Goal: Task Accomplishment & Management: Complete application form

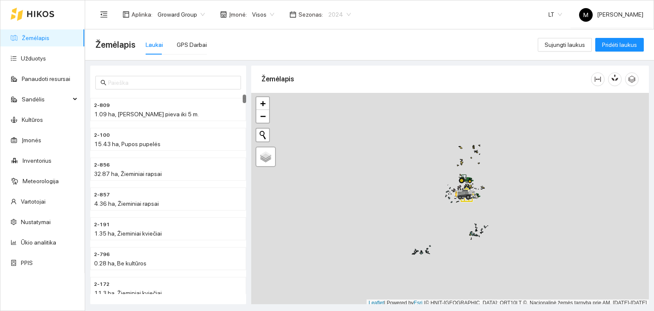
click at [329, 11] on span "2024" at bounding box center [339, 14] width 23 height 13
click at [336, 107] on div "2026" at bounding box center [332, 113] width 32 height 14
click at [46, 62] on link "Užduotys" at bounding box center [33, 58] width 25 height 7
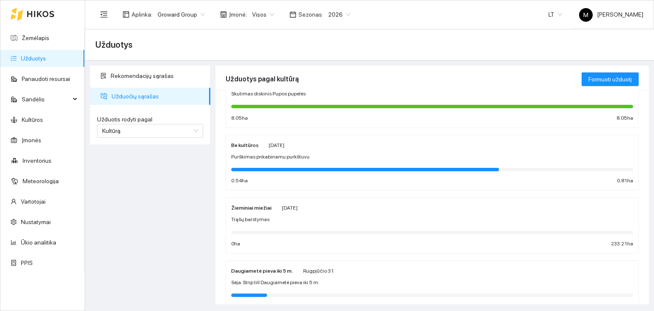
scroll to position [255, 0]
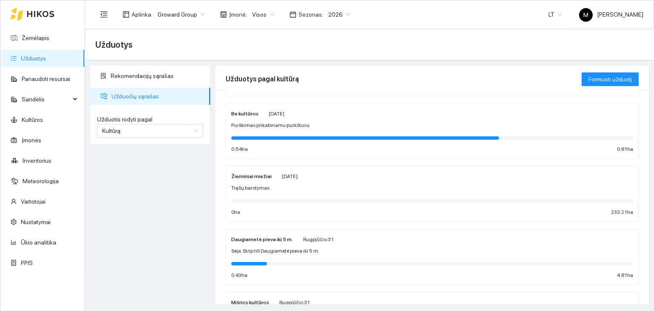
click at [358, 180] on div "Žieminiai miežiai Rugsėjo 7 Trąšų barstymas 0 ha 233.21 ha" at bounding box center [432, 193] width 402 height 45
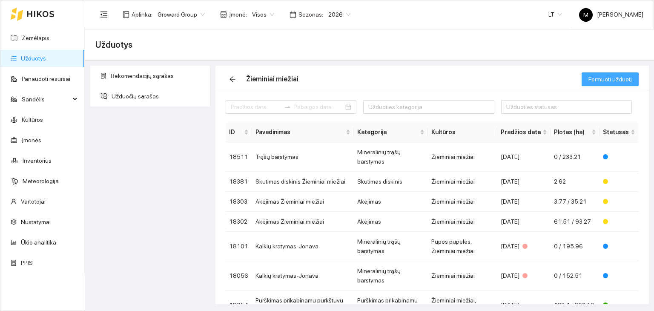
click at [604, 80] on span "Formuoti užduotį" at bounding box center [609, 78] width 43 height 9
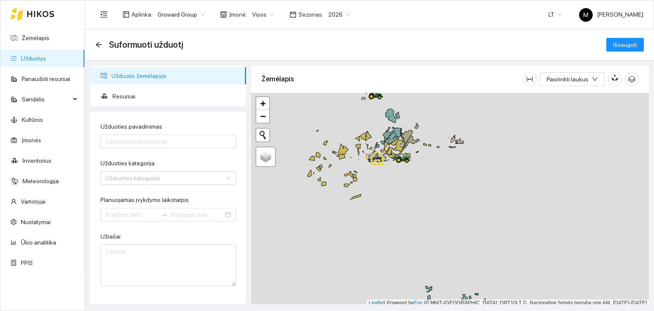
scroll to position [2, 0]
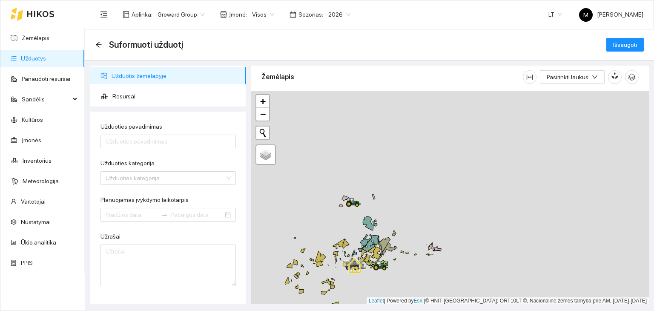
drag, startPoint x: 459, startPoint y: 186, endPoint x: 425, endPoint y: 281, distance: 101.2
click at [434, 299] on div at bounding box center [450, 198] width 398 height 214
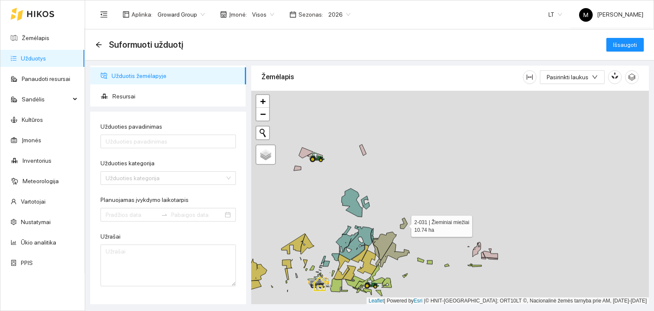
click at [403, 224] on icon at bounding box center [403, 222] width 7 height 11
click at [392, 249] on icon at bounding box center [395, 254] width 30 height 25
click at [378, 262] on icon at bounding box center [378, 262] width 6 height 8
click at [377, 251] on icon at bounding box center [376, 250] width 6 height 14
click at [382, 242] on icon at bounding box center [384, 246] width 24 height 28
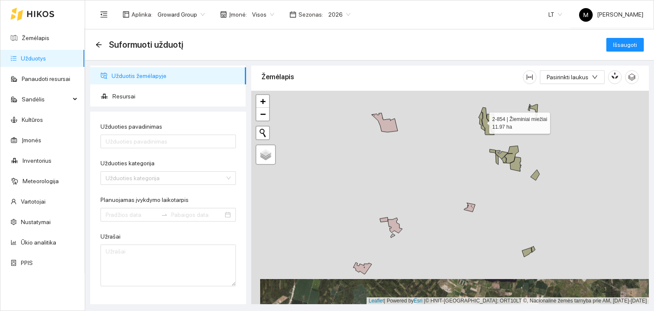
click at [480, 117] on icon at bounding box center [481, 121] width 6 height 19
click at [484, 118] on icon at bounding box center [487, 120] width 13 height 27
click at [490, 119] on icon at bounding box center [490, 123] width 8 height 19
click at [529, 109] on icon at bounding box center [529, 107] width 3 height 7
click at [535, 106] on icon at bounding box center [534, 110] width 8 height 12
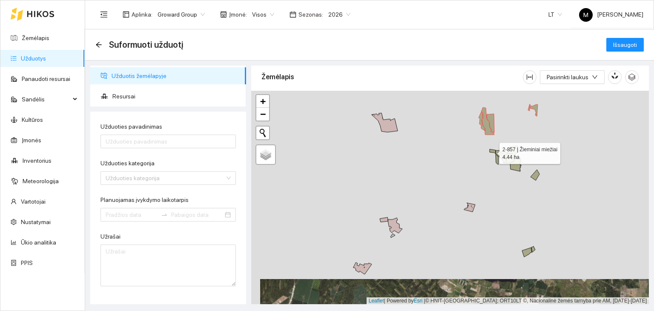
click at [492, 151] on icon at bounding box center [492, 151] width 6 height 5
click at [496, 159] on icon at bounding box center [496, 159] width 3 height 10
click at [504, 152] on icon at bounding box center [501, 154] width 12 height 9
click at [509, 158] on icon at bounding box center [509, 154] width 17 height 17
click at [515, 166] on icon at bounding box center [515, 164] width 11 height 14
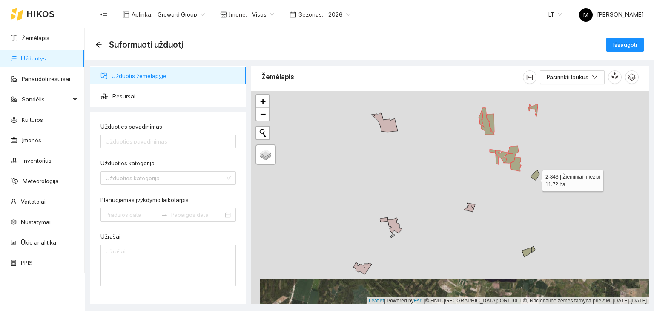
click at [535, 178] on icon at bounding box center [534, 174] width 9 height 11
click at [534, 248] on icon at bounding box center [533, 249] width 4 height 6
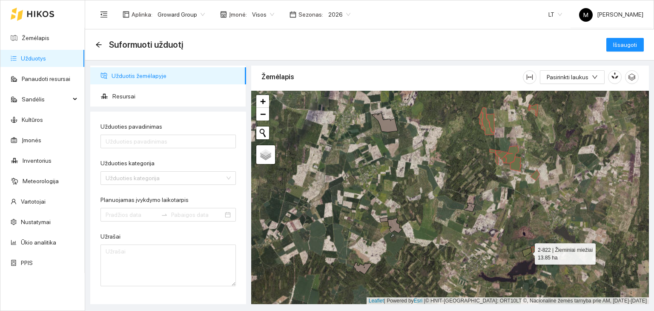
click at [526, 249] on icon at bounding box center [527, 251] width 10 height 9
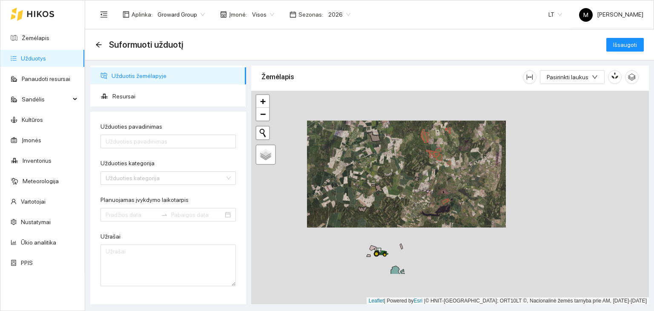
drag, startPoint x: 493, startPoint y: 243, endPoint x: 401, endPoint y: 159, distance: 125.0
click at [401, 159] on div at bounding box center [450, 198] width 398 height 214
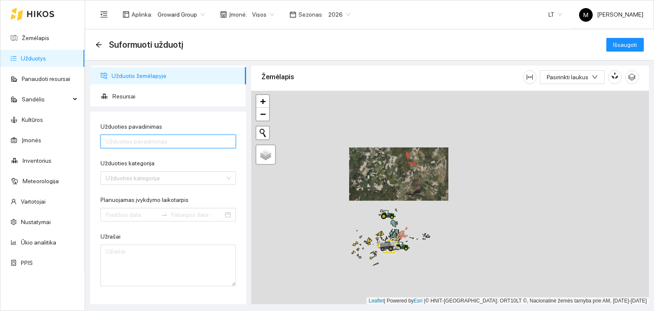
click at [150, 140] on input "Užduoties pavadinimas" at bounding box center [167, 141] width 135 height 14
type input "Purškimas prikabinamu purkštuvu Žieminiai rapsai"
click at [200, 142] on input "Purškimas prikabinamu purkštuvu Žieminiai rapsai" at bounding box center [167, 141] width 135 height 14
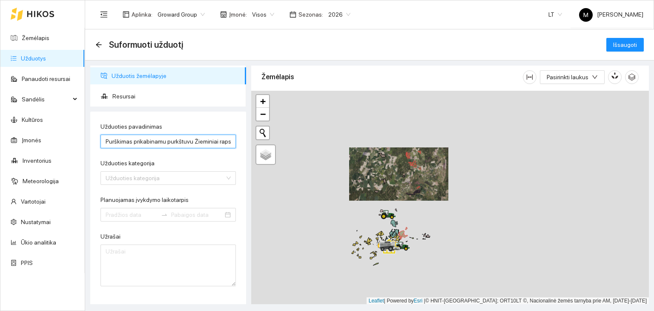
click at [200, 142] on input "Purškimas prikabinamu purkštuvu Žieminiai rapsai" at bounding box center [167, 141] width 135 height 14
click at [201, 142] on input "Purškimas prikabinamu purkštuvu Žieminiai rapsai" at bounding box center [167, 141] width 135 height 14
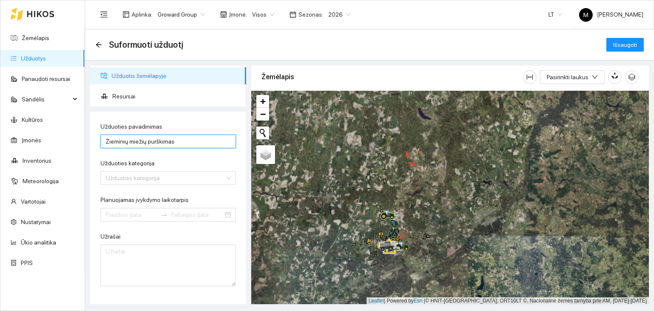
type input "Žieminių miežių purškimas"
click at [220, 122] on div "Užduoties pavadinimas" at bounding box center [167, 128] width 135 height 13
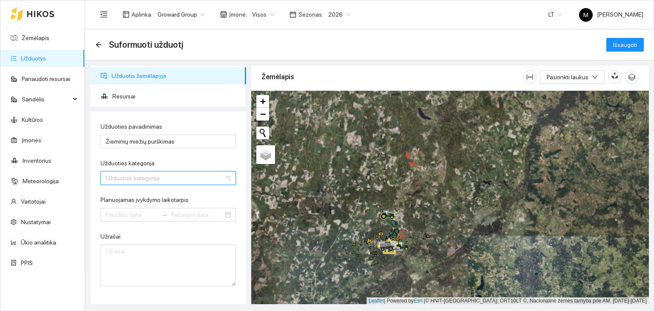
click at [143, 183] on input "Užduoties kategorija" at bounding box center [165, 178] width 119 height 13
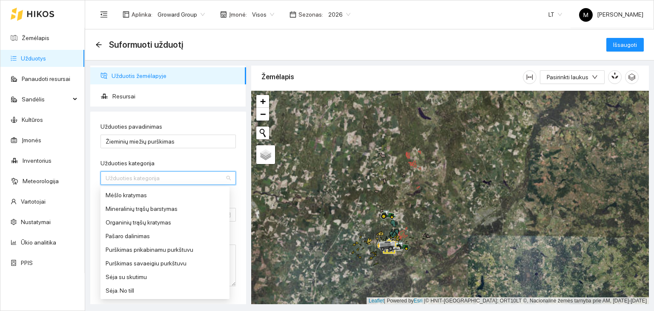
scroll to position [340, 0]
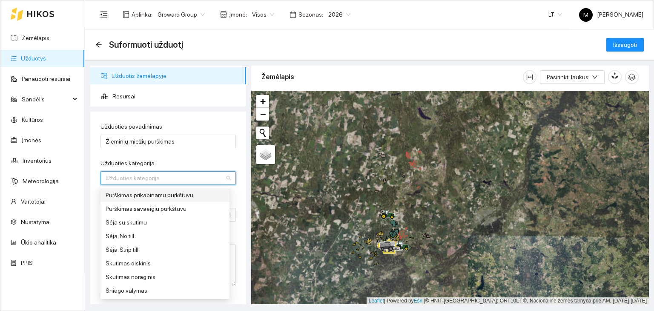
click at [167, 196] on div "Purškimas prikabinamu purkštuvu" at bounding box center [165, 194] width 119 height 9
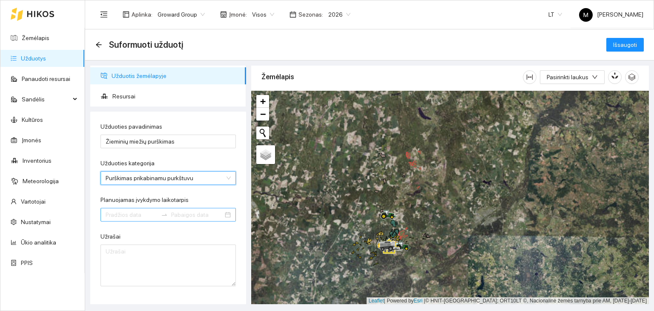
click at [140, 215] on input "Planuojamas įvykdymo laikotarpis" at bounding box center [132, 214] width 52 height 9
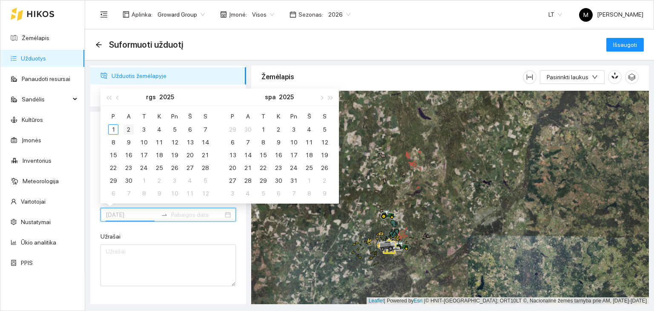
type input "2025-09-02"
click at [130, 128] on div "2" at bounding box center [128, 129] width 10 height 10
type input "2025-09-05"
click at [177, 130] on div "5" at bounding box center [174, 129] width 10 height 10
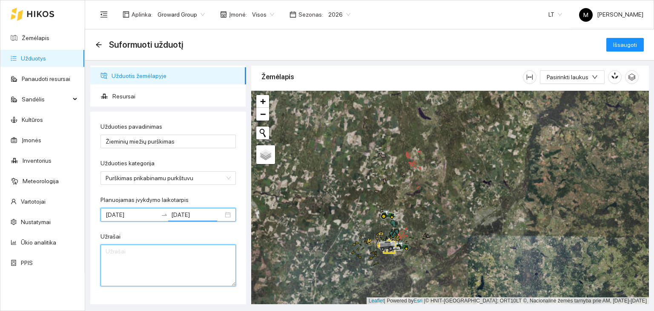
click at [131, 251] on textarea "Užrašai" at bounding box center [167, 265] width 135 height 42
type textarea "P"
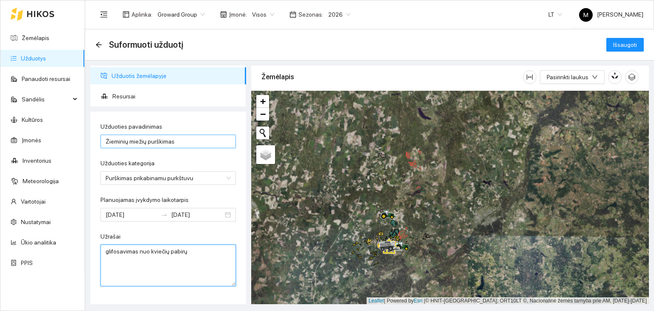
type textarea "glifosavimas nuo kviečių pabirų"
click at [184, 140] on input "Žieminių miežių purškimas" at bounding box center [167, 141] width 135 height 14
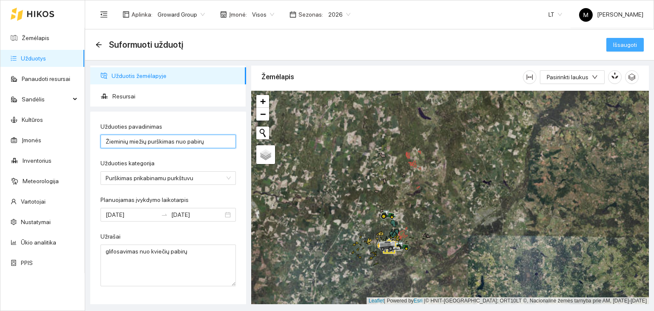
type input "Žieminių miežių purškimas nuo pabirų"
click at [615, 46] on span "Išsaugoti" at bounding box center [625, 44] width 24 height 9
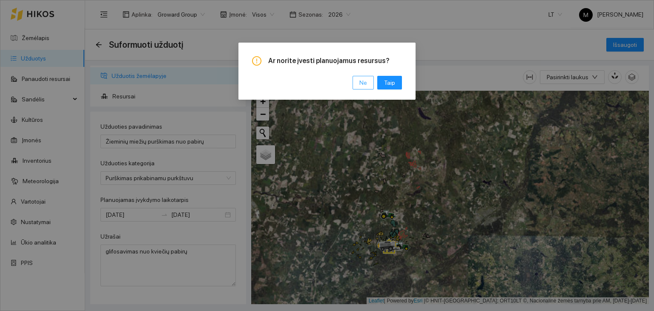
click at [367, 83] on span "Ne" at bounding box center [363, 82] width 8 height 9
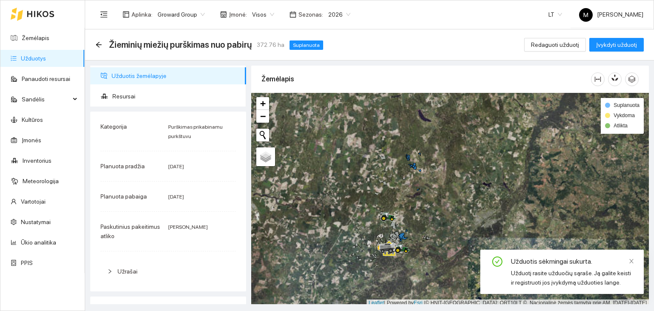
click at [46, 61] on link "Užduotys" at bounding box center [33, 58] width 25 height 7
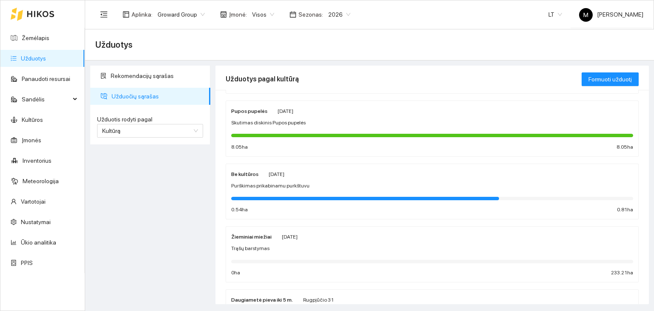
scroll to position [213, 0]
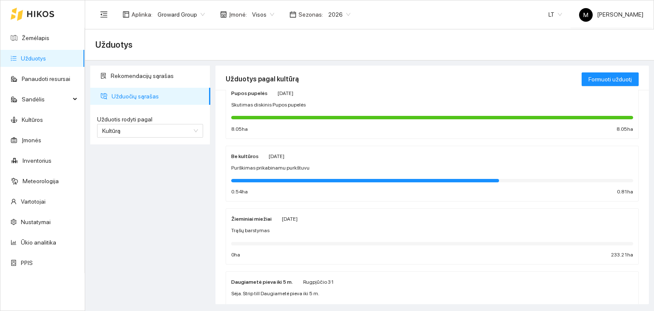
click at [274, 234] on div "Žieminiai miežiai Rugsėjo 7 Trąšų barstymas 0 ha 233.21 ha" at bounding box center [432, 236] width 402 height 45
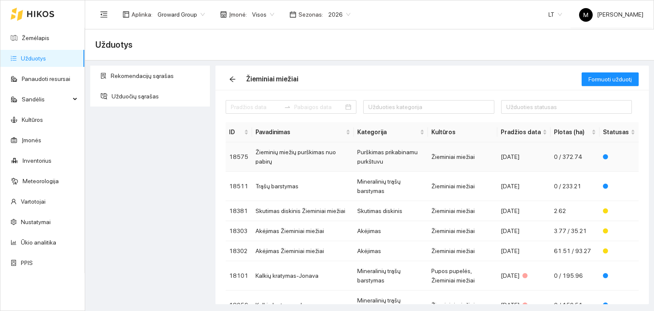
click at [304, 159] on td "Žieminių miežių purškimas nuo pabirų" at bounding box center [303, 156] width 102 height 29
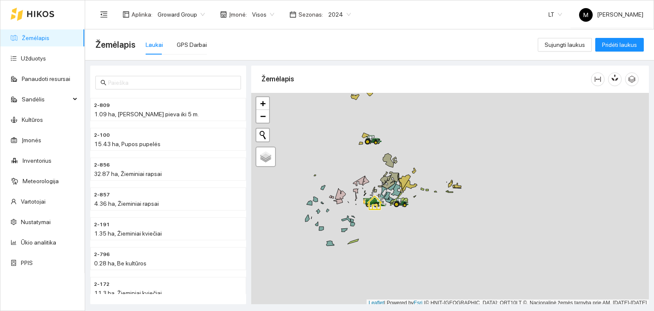
scroll to position [2, 0]
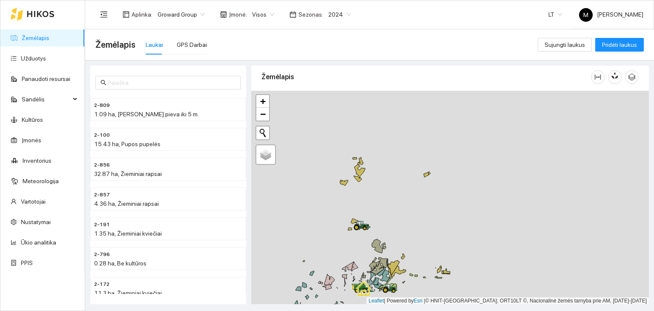
drag, startPoint x: 448, startPoint y: 134, endPoint x: 437, endPoint y: 222, distance: 89.2
click at [437, 222] on div at bounding box center [450, 198] width 398 height 214
click at [34, 57] on link "Užduotys" at bounding box center [33, 58] width 25 height 7
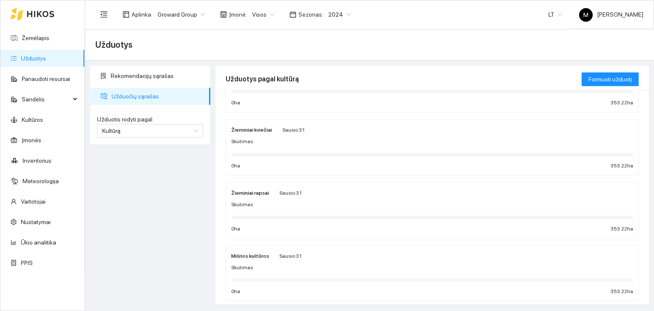
scroll to position [128, 0]
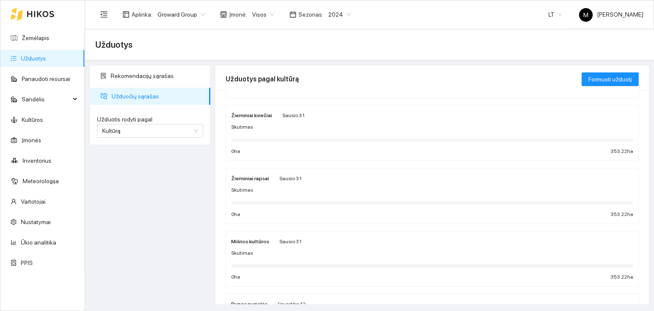
click at [304, 188] on div "Skutimas" at bounding box center [432, 190] width 402 height 8
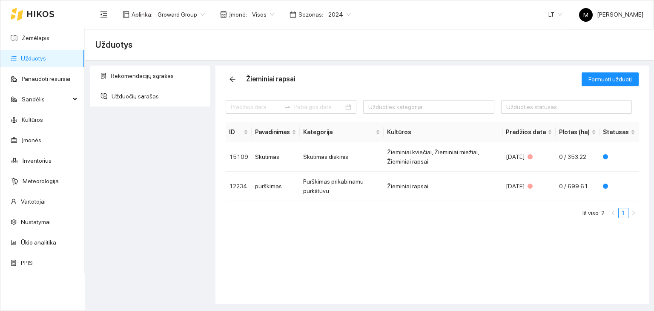
click at [334, 14] on span "2024" at bounding box center [339, 14] width 23 height 13
click at [334, 113] on div "2026" at bounding box center [332, 112] width 22 height 9
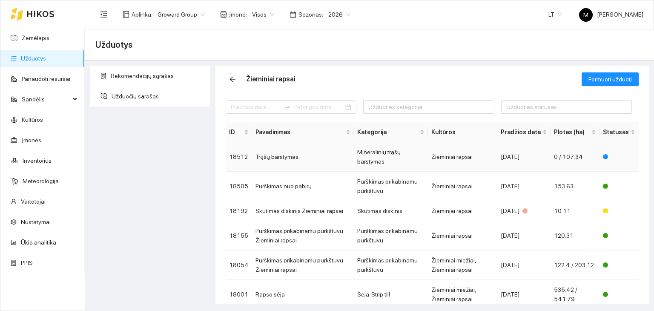
click at [298, 160] on td "Trąšų barstymas" at bounding box center [303, 156] width 102 height 29
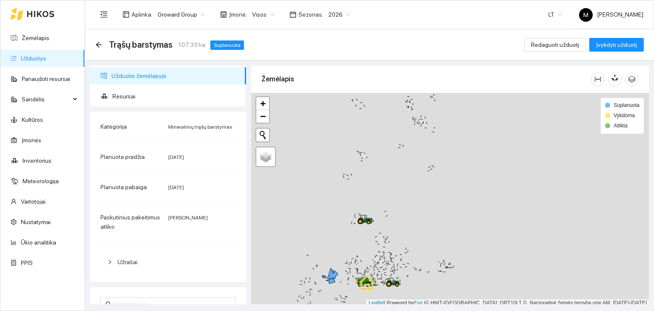
scroll to position [2, 0]
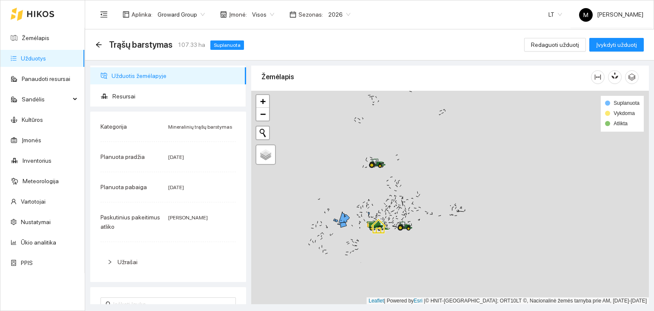
drag, startPoint x: 395, startPoint y: 248, endPoint x: 406, endPoint y: 194, distance: 55.3
click at [406, 194] on div at bounding box center [450, 198] width 398 height 214
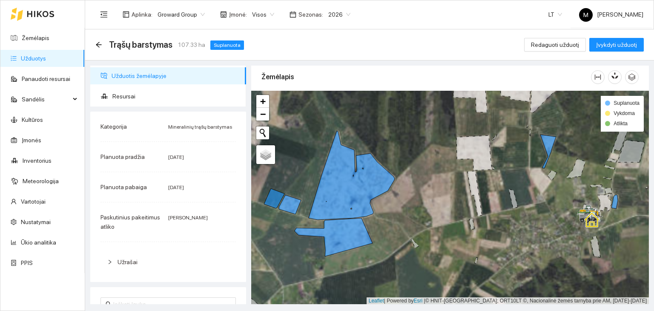
click at [36, 57] on link "Užduotys" at bounding box center [33, 58] width 25 height 7
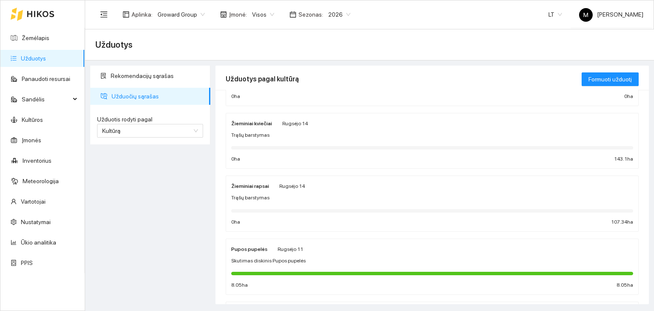
scroll to position [43, 0]
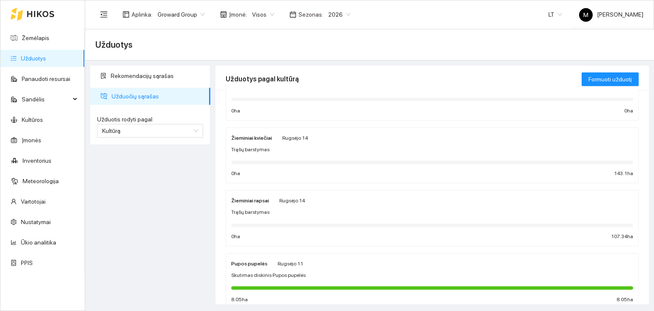
click at [276, 150] on div "Trąšų barstymas" at bounding box center [432, 150] width 402 height 8
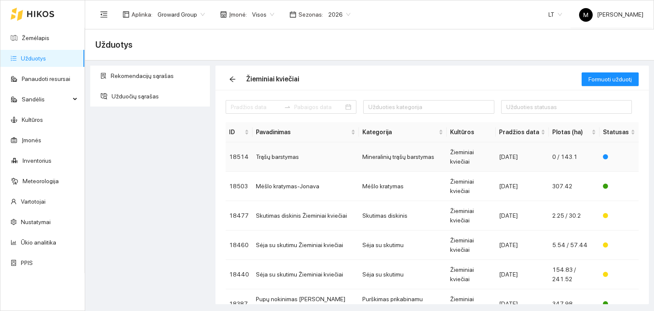
click at [292, 153] on td "Trąšų barstymas" at bounding box center [305, 156] width 106 height 29
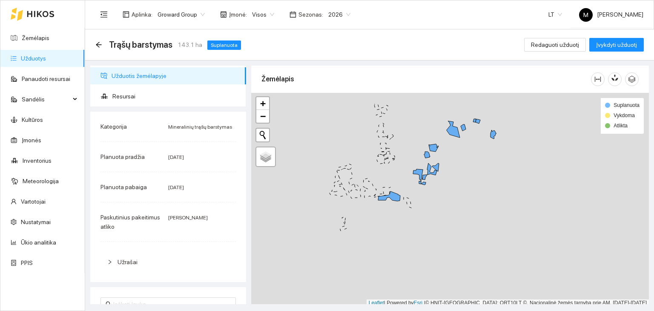
scroll to position [2, 0]
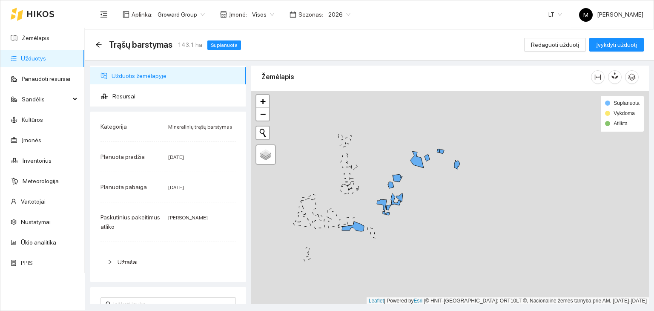
drag, startPoint x: 419, startPoint y: 122, endPoint x: 383, endPoint y: 154, distance: 48.5
click at [383, 154] on div at bounding box center [450, 198] width 398 height 214
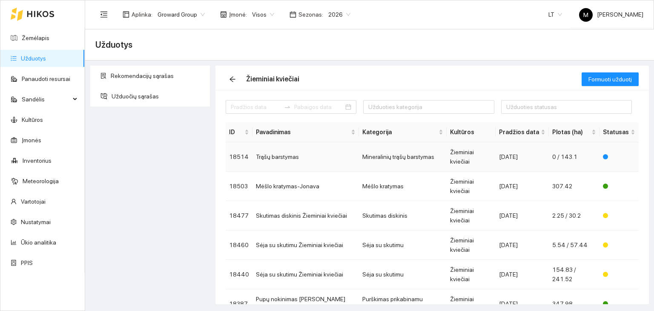
click at [283, 149] on td "Trąšų barstymas" at bounding box center [305, 156] width 106 height 29
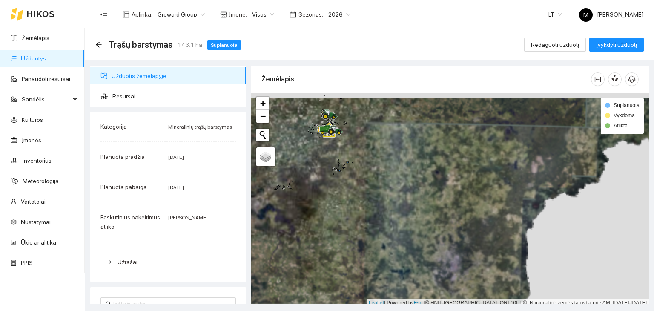
scroll to position [2, 0]
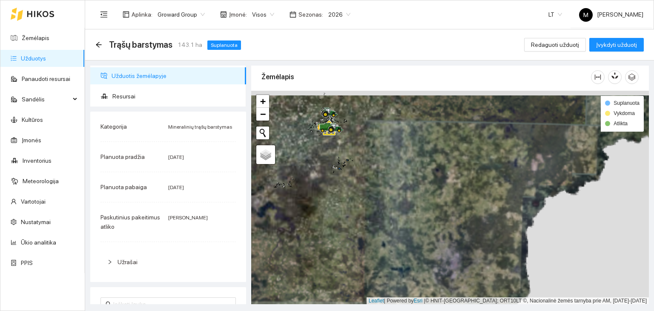
drag, startPoint x: 304, startPoint y: 132, endPoint x: 315, endPoint y: 169, distance: 38.6
click at [315, 169] on div at bounding box center [450, 198] width 398 height 214
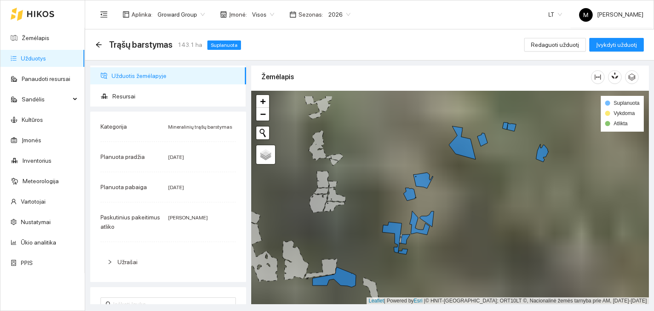
drag, startPoint x: 344, startPoint y: 175, endPoint x: 370, endPoint y: 202, distance: 37.3
click at [370, 202] on div at bounding box center [450, 198] width 398 height 214
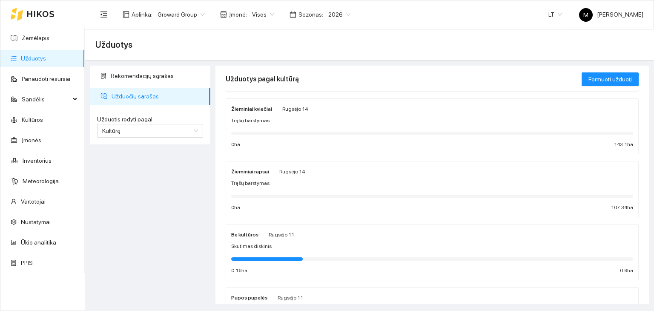
scroll to position [66, 0]
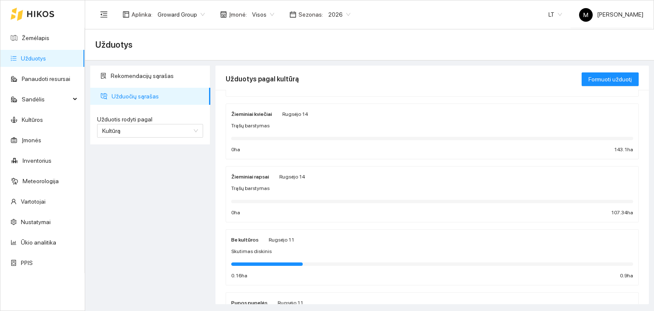
click at [278, 182] on div "Žieminiai rapsai Rugsėjo 14 Trąšų barstymas 0 ha 107.34 ha" at bounding box center [432, 194] width 402 height 45
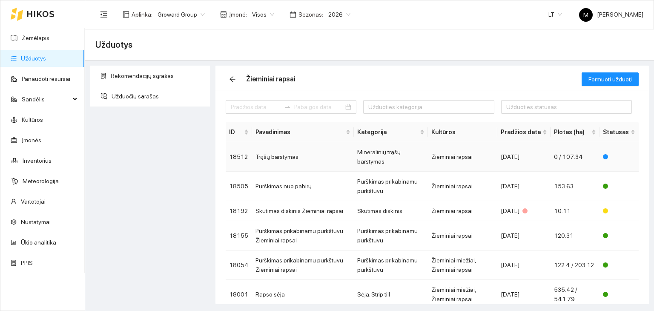
click at [269, 157] on td "Trąšų barstymas" at bounding box center [303, 156] width 102 height 29
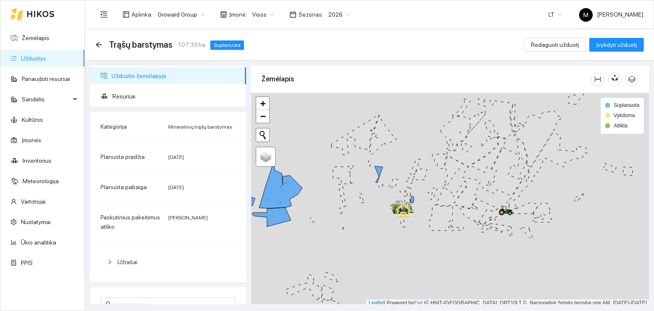
scroll to position [2, 0]
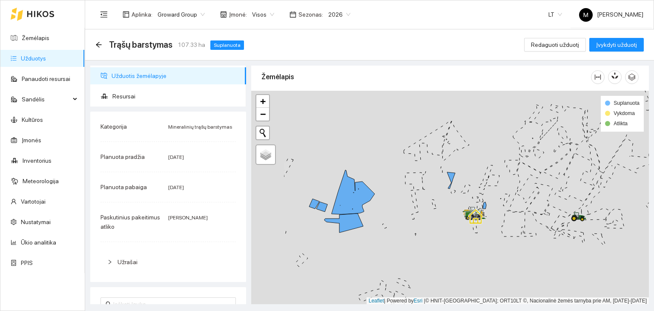
drag, startPoint x: 347, startPoint y: 217, endPoint x: 424, endPoint y: 225, distance: 77.4
click at [424, 225] on div at bounding box center [450, 198] width 398 height 214
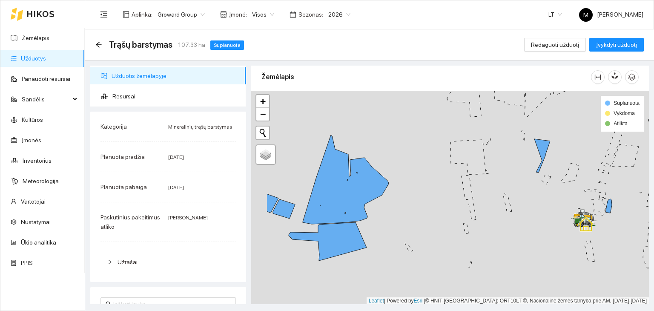
drag, startPoint x: 409, startPoint y: 219, endPoint x: 468, endPoint y: 238, distance: 62.7
click at [468, 238] on div at bounding box center [450, 198] width 398 height 214
